Goal: Task Accomplishment & Management: Use online tool/utility

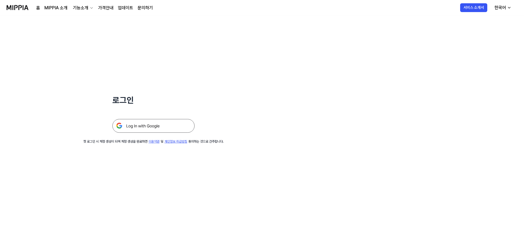
click at [150, 122] on img at bounding box center [153, 126] width 82 height 14
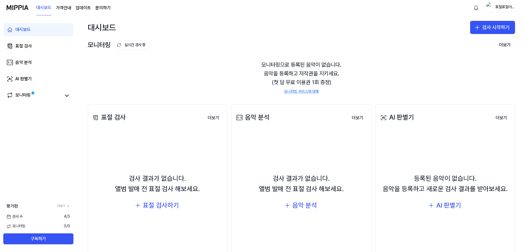
click at [199, 68] on div "모니터링으로 등록된 음악이 없습니다. 음악을 등록하고 저작권을 지키세요. (첫 달 무료 이용권 1회 증정) 모니터링 서비스에 대해" at bounding box center [302, 77] width 428 height 47
click at [163, 203] on div "표절 검사하기" at bounding box center [161, 205] width 36 height 10
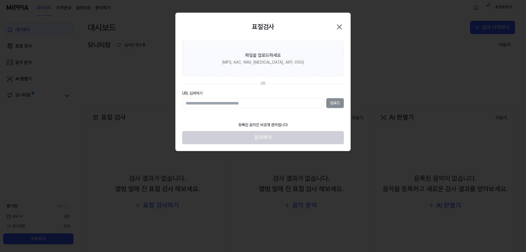
click at [342, 24] on icon "button" at bounding box center [339, 26] width 9 height 9
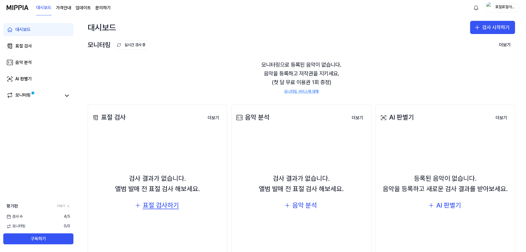
click at [165, 205] on div "표절 검사하기" at bounding box center [161, 205] width 36 height 10
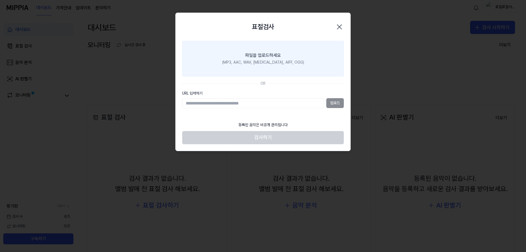
click at [271, 58] on div "파일을 업로드하세요" at bounding box center [263, 55] width 36 height 7
click at [0, 0] on input "파일을 업로드하세요 (MP3, AAC, WAV, [MEDICAL_DATA], AIFF, OGG)" at bounding box center [0, 0] width 0 height 0
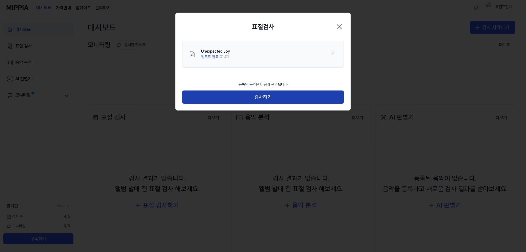
click at [268, 95] on button "검사하기" at bounding box center [263, 96] width 162 height 13
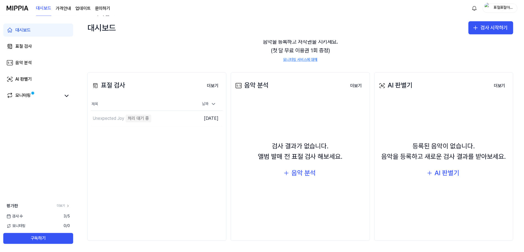
scroll to position [32, 0]
click at [180, 43] on div "모니터링으로 등록된 음악이 없습니다. 음악을 등록하고 저작권을 지키세요. (첫 달 무료 이용권 1회 증정) 모니터링 서비스에 대해" at bounding box center [302, 44] width 428 height 47
click at [64, 95] on icon at bounding box center [67, 95] width 7 height 7
click at [66, 96] on icon at bounding box center [67, 95] width 7 height 7
click at [33, 97] on link "모니터링" at bounding box center [34, 96] width 55 height 8
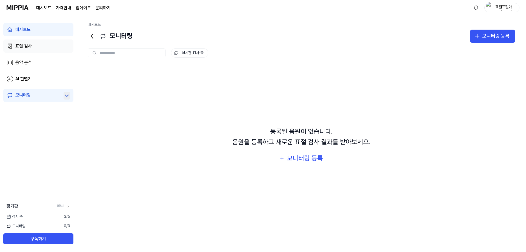
click at [26, 46] on div "표절 검사" at bounding box center [23, 46] width 16 height 7
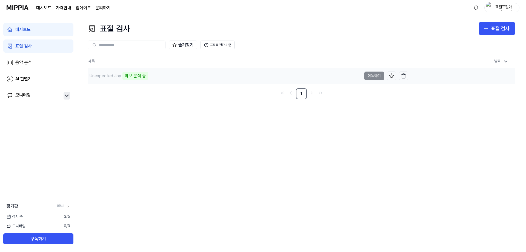
click at [132, 76] on div "악보 분석 중" at bounding box center [136, 76] width 26 height 8
click at [107, 76] on div "Unexpected Joy" at bounding box center [105, 76] width 32 height 7
click at [107, 75] on div "Unexpected Joy" at bounding box center [105, 76] width 32 height 7
click at [196, 77] on div "Unexpected Joy 악보 분석 중" at bounding box center [225, 75] width 274 height 15
click at [92, 75] on div "Unexpected Joy" at bounding box center [105, 76] width 32 height 7
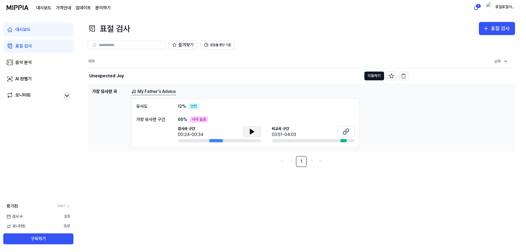
click at [251, 134] on icon at bounding box center [252, 131] width 4 height 5
drag, startPoint x: 260, startPoint y: 129, endPoint x: 286, endPoint y: 132, distance: 26.0
click at [259, 129] on button at bounding box center [252, 131] width 18 height 11
click at [350, 130] on button at bounding box center [346, 131] width 18 height 11
click at [249, 133] on icon at bounding box center [252, 131] width 7 height 7
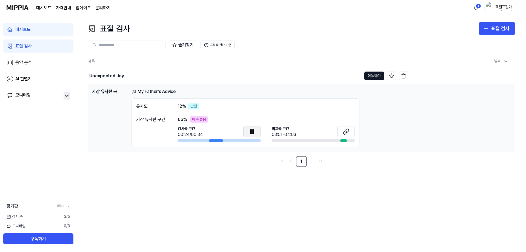
click at [250, 133] on icon at bounding box center [252, 131] width 7 height 7
click at [24, 46] on div "표절 검사" at bounding box center [23, 46] width 16 height 7
click at [24, 6] on img at bounding box center [18, 7] width 22 height 15
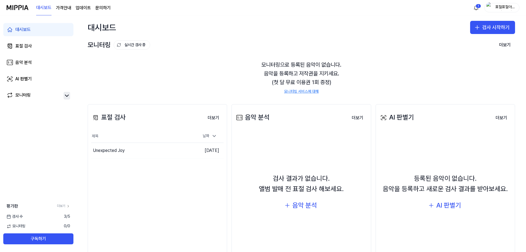
drag, startPoint x: 175, startPoint y: 169, endPoint x: 171, endPoint y: 169, distance: 3.9
click at [173, 169] on div "표절 검사 더보기 표절 검사 제목 날짜 Unexpected Joy 이동하기 [DATE] 더보기" at bounding box center [158, 188] width 140 height 169
click at [103, 123] on div "표절 검사" at bounding box center [108, 117] width 35 height 10
click at [95, 116] on icon at bounding box center [96, 117] width 4 height 4
drag, startPoint x: 339, startPoint y: 71, endPoint x: 241, endPoint y: 64, distance: 98.4
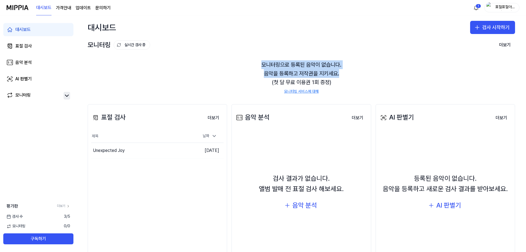
click at [241, 64] on div "모니터링으로 등록된 음악이 없습니다. 음악을 등록하고 저작권을 지키세요. (첫 달 무료 이용권 1회 증정) 모니터링 서비스에 대해" at bounding box center [302, 77] width 428 height 47
click at [242, 64] on div "모니터링으로 등록된 음악이 없습니다. 음악을 등록하고 저작권을 지키세요. (첫 달 무료 이용권 1회 증정) 모니터링 서비스에 대해" at bounding box center [302, 77] width 428 height 47
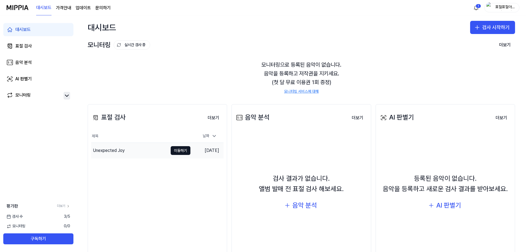
click at [114, 149] on div "Unexpected Joy" at bounding box center [109, 150] width 32 height 7
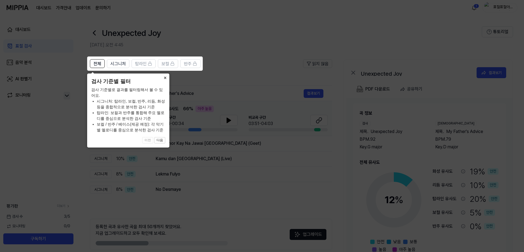
click at [167, 77] on button "×" at bounding box center [165, 77] width 9 height 8
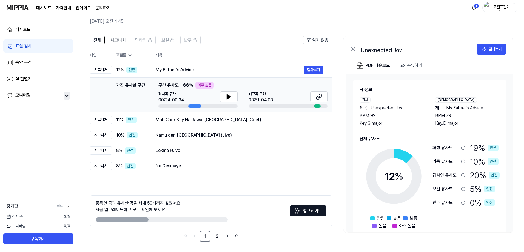
scroll to position [24, 0]
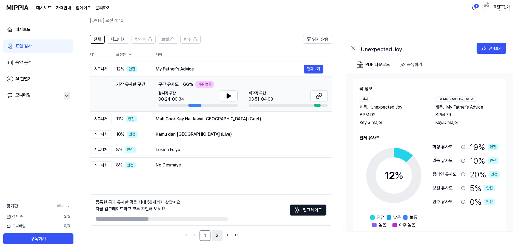
click at [216, 234] on link "2" at bounding box center [217, 235] width 11 height 11
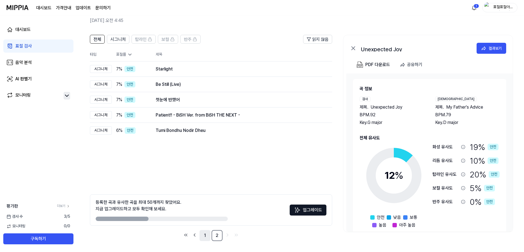
click at [209, 235] on link "1" at bounding box center [205, 235] width 11 height 11
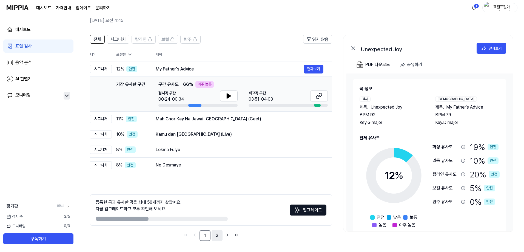
click at [217, 235] on link "2" at bounding box center [217, 235] width 11 height 11
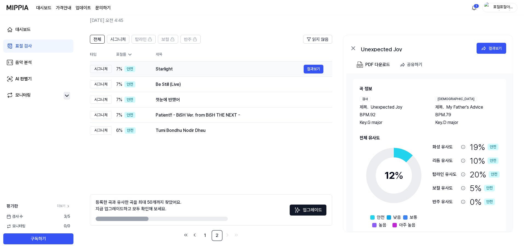
click at [170, 69] on div "Starlight" at bounding box center [230, 69] width 148 height 7
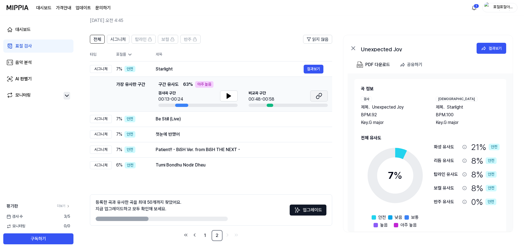
click at [320, 94] on icon at bounding box center [320, 95] width 3 height 4
click at [209, 235] on link "1" at bounding box center [205, 235] width 11 height 11
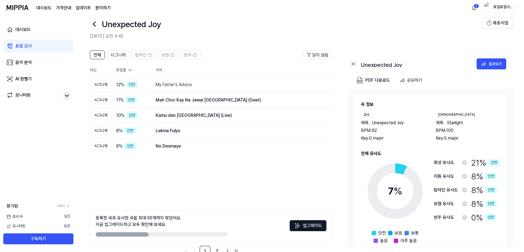
scroll to position [0, 0]
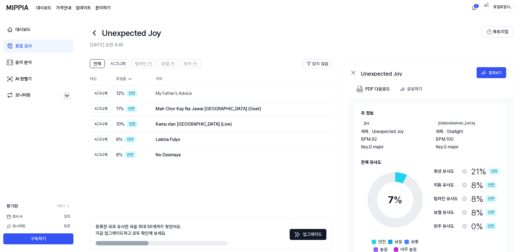
click at [93, 32] on icon at bounding box center [94, 33] width 9 height 9
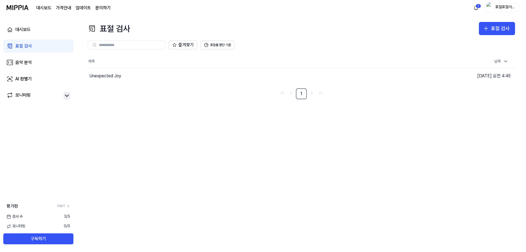
drag, startPoint x: 126, startPoint y: 77, endPoint x: 526, endPoint y: 74, distance: 399.7
click at [526, 74] on div "표절 검사 표절 검사 표절 검사 음악 분석 AI 판별기 즐겨찾기 표절률 판단 기준 제목 날짜 Unexpected Joy 이동하기 [DATE] …" at bounding box center [302, 133] width 450 height 237
click at [405, 77] on icon "button" at bounding box center [403, 75] width 5 height 5
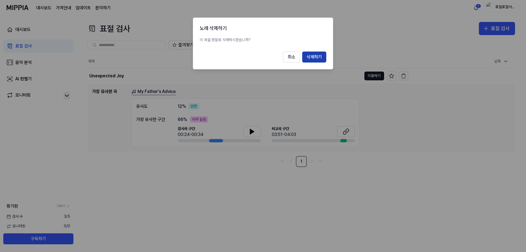
click at [315, 57] on button "삭제하기" at bounding box center [314, 57] width 24 height 11
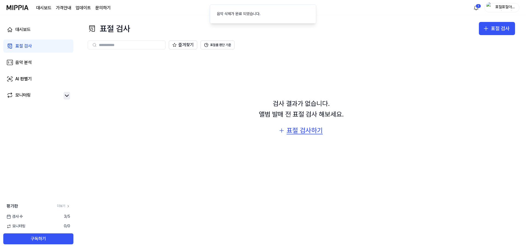
click at [305, 128] on div "표절 검사하기" at bounding box center [305, 130] width 36 height 10
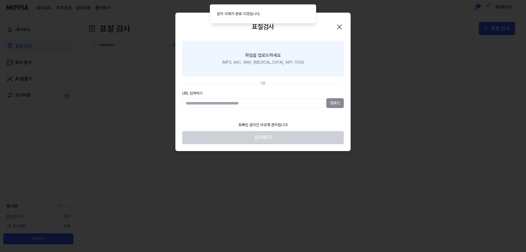
click at [293, 59] on label "파일을 업로드하세요 (MP3, AAC, WAV, [MEDICAL_DATA], AIFF, OGG)" at bounding box center [263, 59] width 162 height 36
click at [0, 0] on input "파일을 업로드하세요 (MP3, AAC, WAV, [MEDICAL_DATA], AIFF, OGG)" at bounding box center [0, 0] width 0 height 0
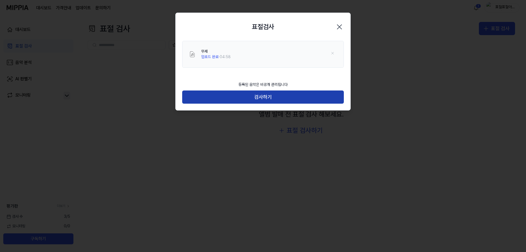
click at [260, 96] on button "검사하기" at bounding box center [263, 96] width 162 height 13
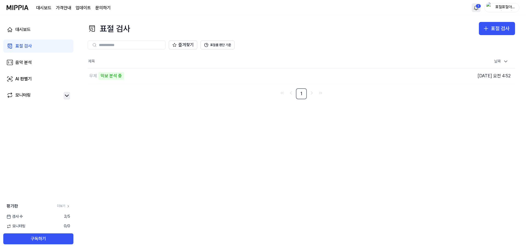
click at [474, 10] on html "대시보드 가격안내 업데이트 문의하기 1 표절표절아니길아니길 대시보드 표절 검사 음악 분석 AI 판별기 모니터링 평가판 더보기 검사 [DATE]…" at bounding box center [263, 126] width 526 height 252
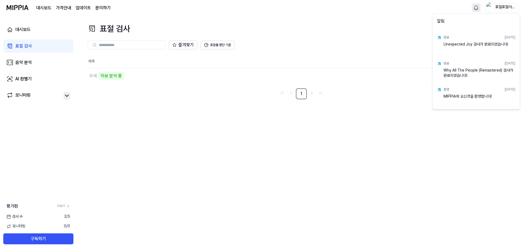
click at [406, 29] on html "대시보드 가격안내 업데이트 문의하기 표절표절아니길아니길 대시보드 표절 검사 음악 분석 AI 판별기 모니터링 평가판 더보기 검사 [DATE] 모…" at bounding box center [263, 126] width 526 height 252
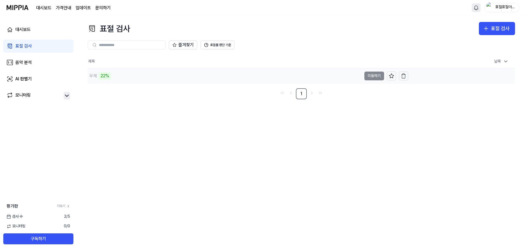
click at [161, 75] on div "무제 22%" at bounding box center [225, 75] width 274 height 15
click at [381, 77] on td "무제 23% 이동하기" at bounding box center [248, 75] width 321 height 15
click at [245, 77] on div "[DEMOGRAPHIC_DATA] 23%" at bounding box center [225, 75] width 274 height 15
click at [129, 73] on div "무제" at bounding box center [225, 75] width 274 height 15
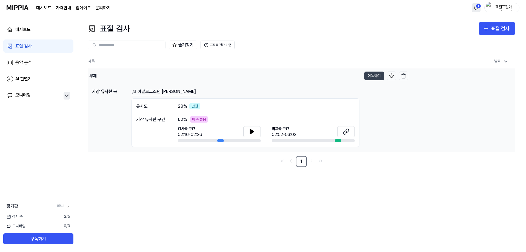
click at [369, 74] on button "이동하기" at bounding box center [375, 76] width 20 height 9
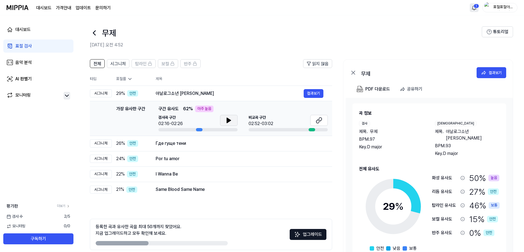
click at [234, 121] on button at bounding box center [229, 120] width 18 height 11
click at [232, 122] on icon at bounding box center [229, 120] width 7 height 7
click at [319, 122] on icon at bounding box center [319, 120] width 7 height 7
click at [180, 143] on div "Где гуще тени" at bounding box center [230, 143] width 148 height 7
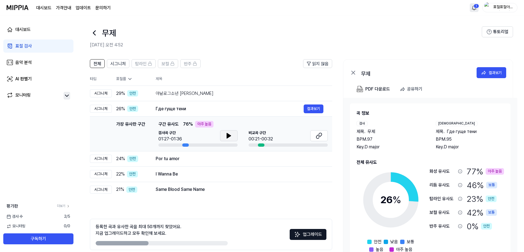
click at [227, 135] on icon at bounding box center [229, 135] width 4 height 5
click at [228, 136] on icon at bounding box center [227, 135] width 1 height 4
click at [313, 135] on button at bounding box center [319, 135] width 18 height 11
click at [127, 81] on div "표절률" at bounding box center [131, 78] width 31 height 5
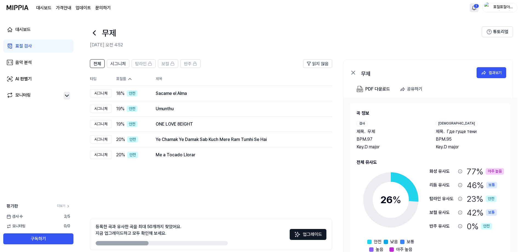
click at [124, 82] on th "표절률" at bounding box center [129, 78] width 35 height 13
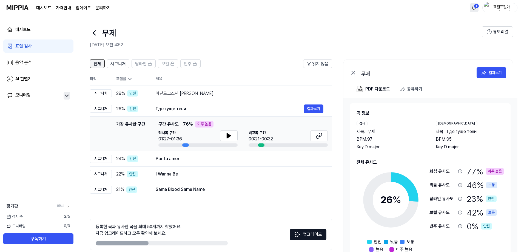
click at [100, 66] on span "전체" at bounding box center [97, 64] width 8 height 7
click at [123, 66] on span "시그니처" at bounding box center [117, 64] width 15 height 7
click at [96, 64] on span "전체" at bounding box center [97, 64] width 8 height 7
click at [122, 81] on div "표절률" at bounding box center [131, 78] width 31 height 5
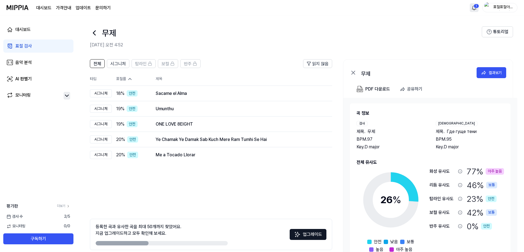
click at [93, 78] on th "타입" at bounding box center [101, 78] width 22 height 13
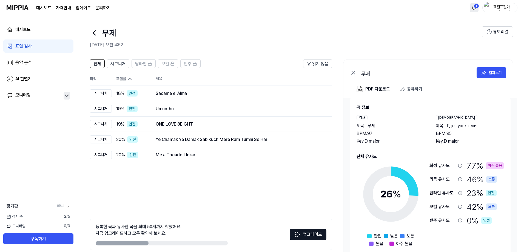
scroll to position [9, 0]
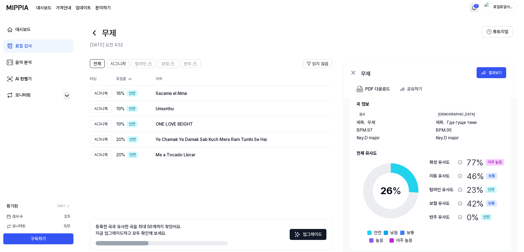
click at [121, 82] on th "표절률" at bounding box center [129, 78] width 35 height 13
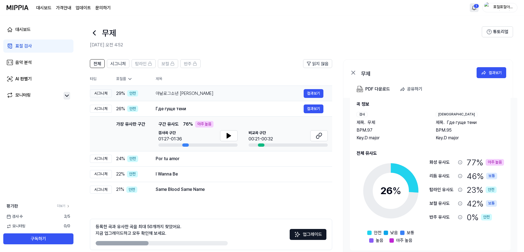
click at [135, 92] on div "안전" at bounding box center [132, 93] width 11 height 7
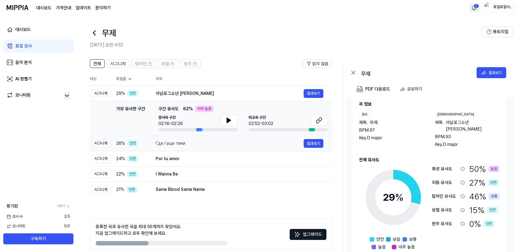
click at [219, 140] on div "Где гуще тени 결과보기" at bounding box center [240, 143] width 168 height 9
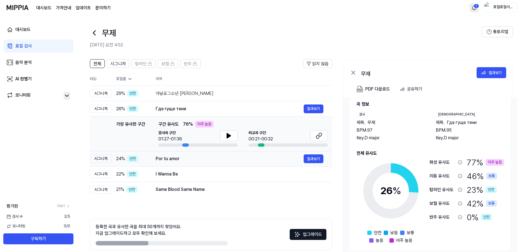
click at [191, 158] on div "Por tu amor" at bounding box center [230, 158] width 148 height 7
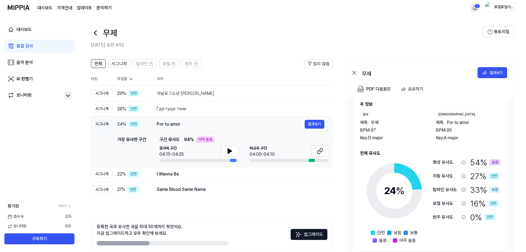
scroll to position [0, 0]
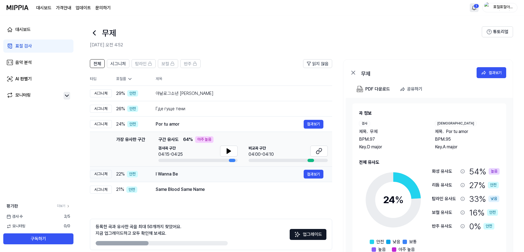
click at [192, 173] on div "I Wanna Be" at bounding box center [230, 174] width 148 height 7
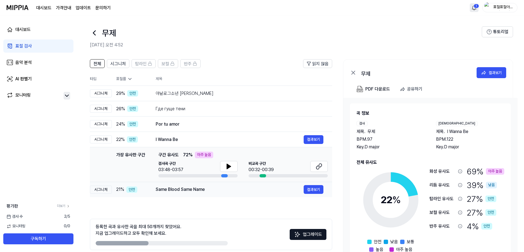
click at [225, 197] on td "Same Blood Same Name 결과보기" at bounding box center [239, 189] width 185 height 15
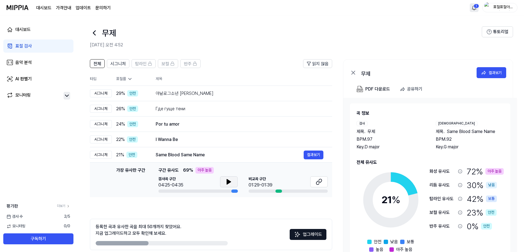
click at [223, 178] on button at bounding box center [229, 181] width 18 height 11
click at [230, 182] on icon at bounding box center [229, 182] width 1 height 4
click at [197, 91] on div "아날로그소년 [PERSON_NAME]" at bounding box center [230, 93] width 148 height 7
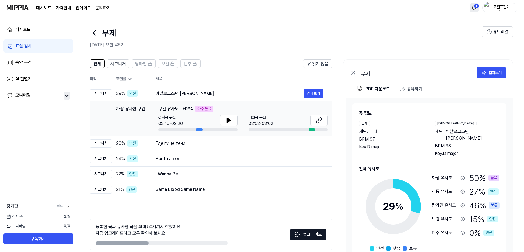
click at [98, 33] on icon at bounding box center [94, 33] width 9 height 9
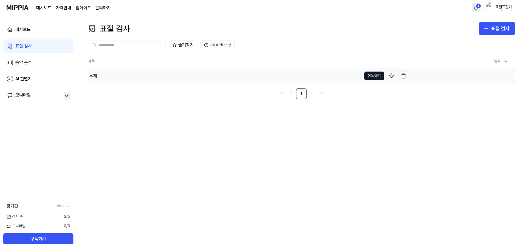
click at [119, 78] on div "무제" at bounding box center [225, 75] width 274 height 15
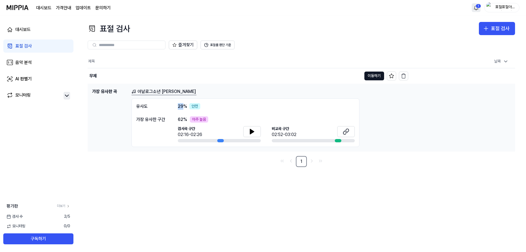
drag, startPoint x: 179, startPoint y: 107, endPoint x: 185, endPoint y: 107, distance: 5.5
click at [185, 107] on div "[DEMOGRAPHIC_DATA]도 29 % 안전" at bounding box center [245, 106] width 219 height 7
click at [181, 122] on span "62 %" at bounding box center [182, 119] width 9 height 7
click at [406, 75] on icon "button" at bounding box center [403, 75] width 5 height 5
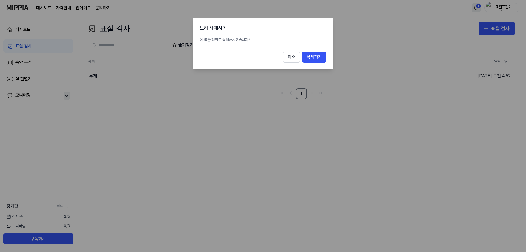
click at [310, 58] on button "삭제하기" at bounding box center [314, 57] width 24 height 11
